Goal: Find specific page/section: Find specific page/section

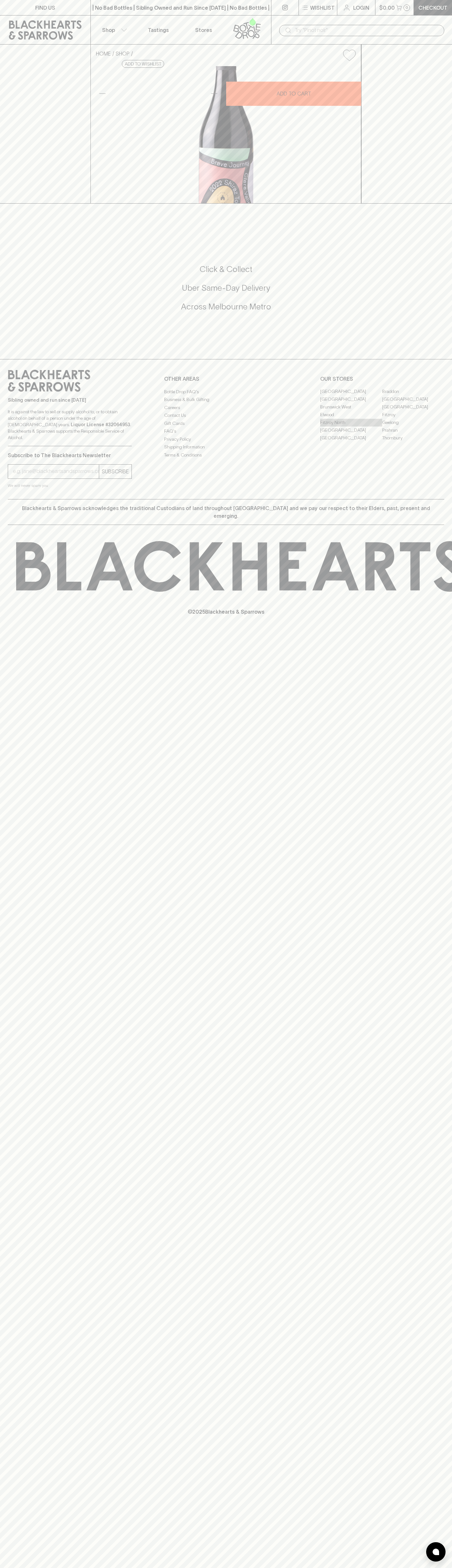
click at [351, 427] on link "Fitzroy North" at bounding box center [351, 422] width 62 height 8
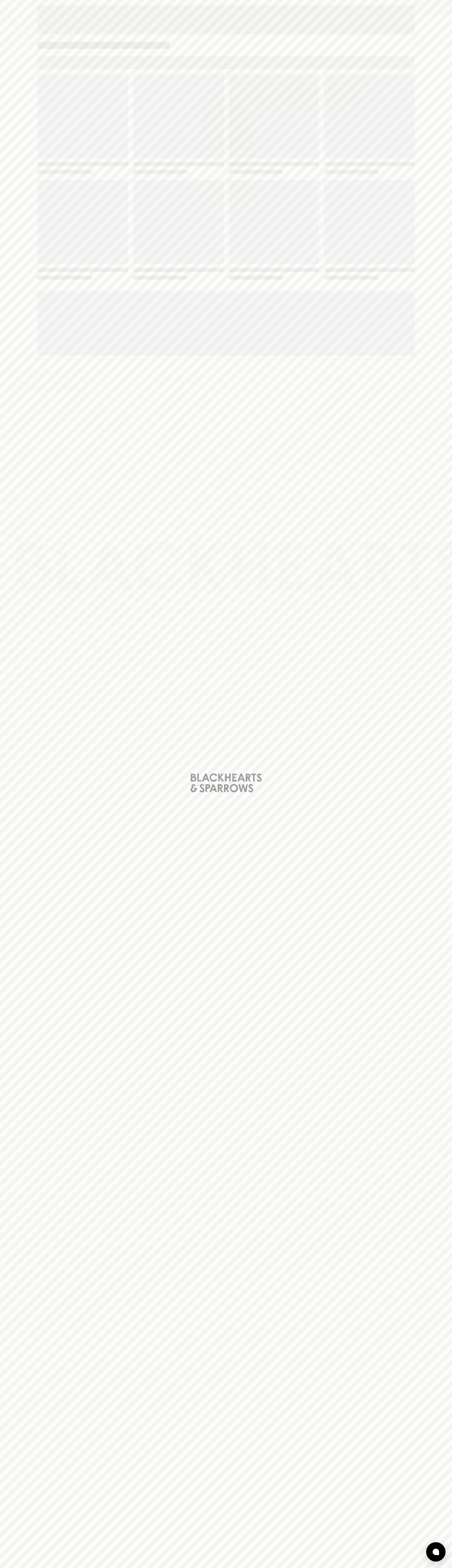
click at [306, 238] on span "Loading" at bounding box center [274, 222] width 90 height 84
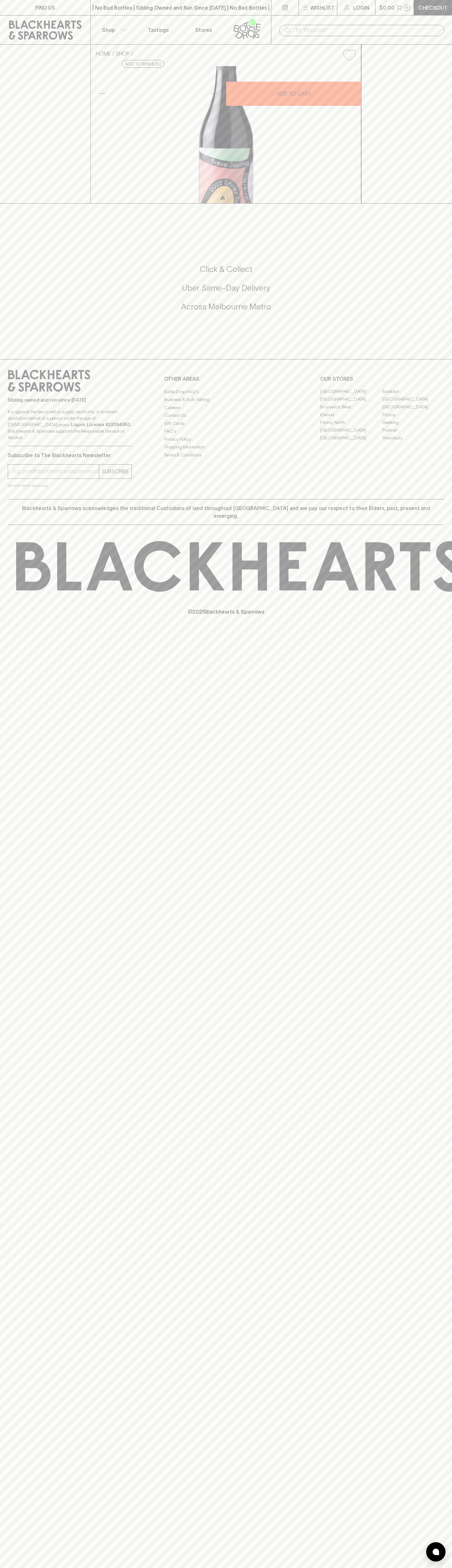
click at [49, 12] on link "FIND US" at bounding box center [45, 7] width 90 height 15
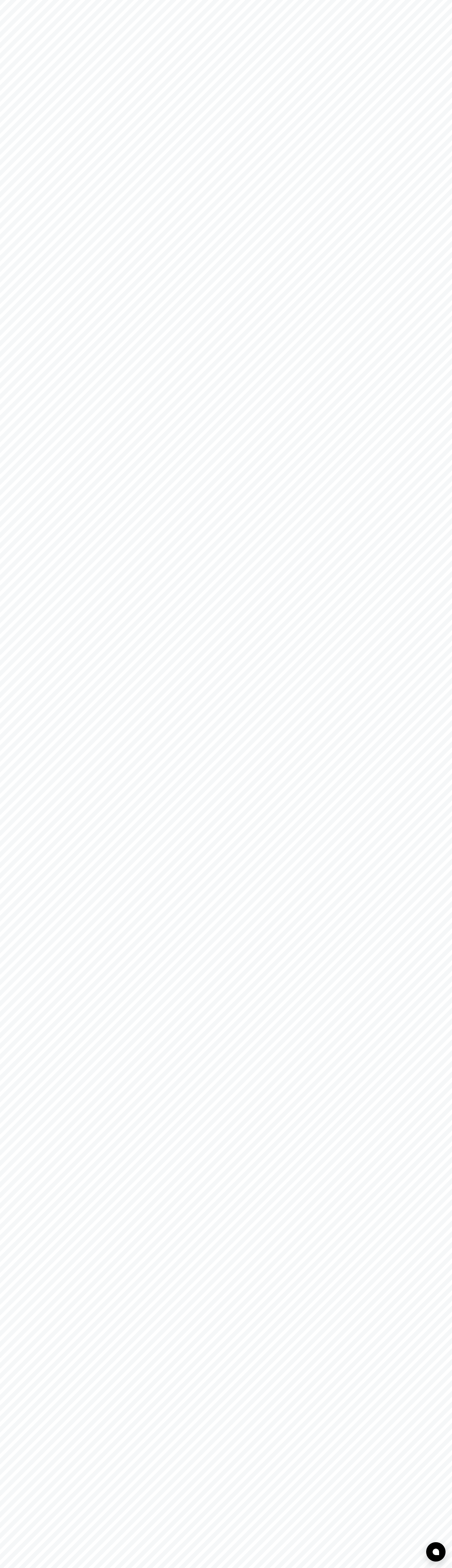
click at [442, 0] on html at bounding box center [226, 0] width 452 height 0
click at [311, 0] on html at bounding box center [226, 0] width 452 height 0
click at [19, 0] on html at bounding box center [226, 0] width 452 height 0
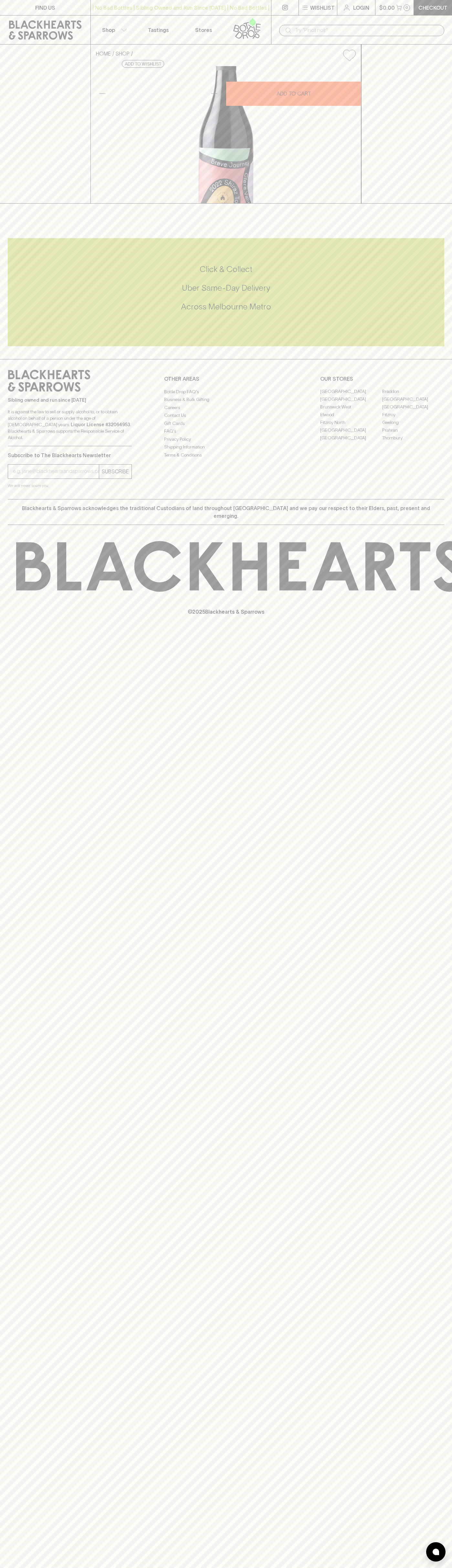
click at [351, 427] on link "Fitzroy North" at bounding box center [351, 422] width 62 height 8
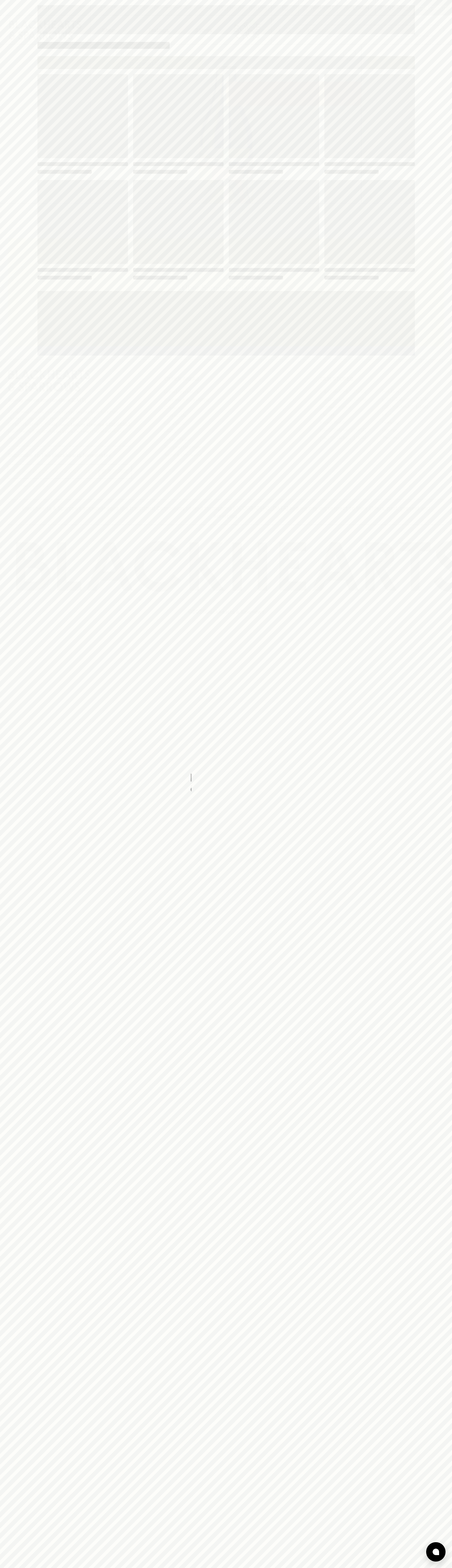
click at [306, 238] on span "Loading" at bounding box center [274, 222] width 90 height 84
